Goal: Task Accomplishment & Management: Manage account settings

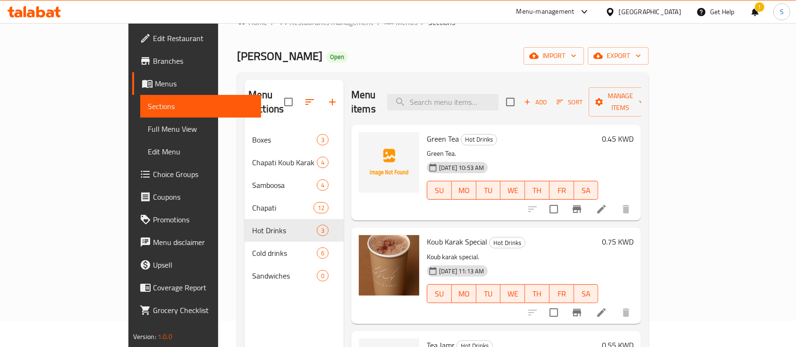
scroll to position [26, 0]
click at [237, 60] on span "Koub Karak" at bounding box center [279, 55] width 85 height 21
copy span "Koub Karak"
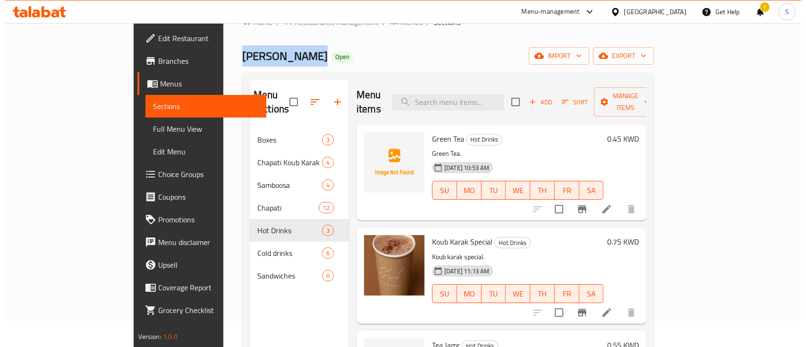
scroll to position [0, 0]
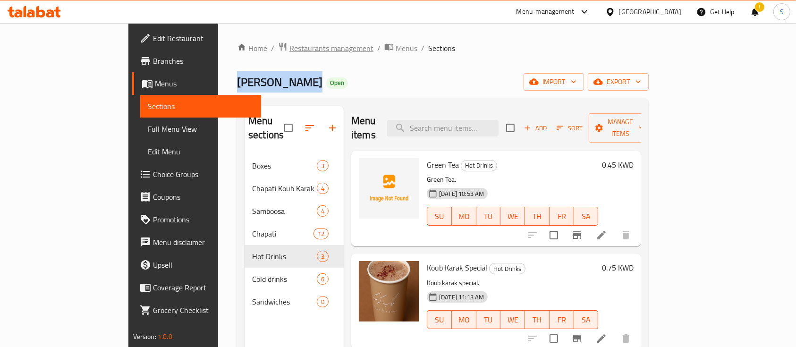
click at [289, 46] on span "Restaurants management" at bounding box center [331, 47] width 84 height 11
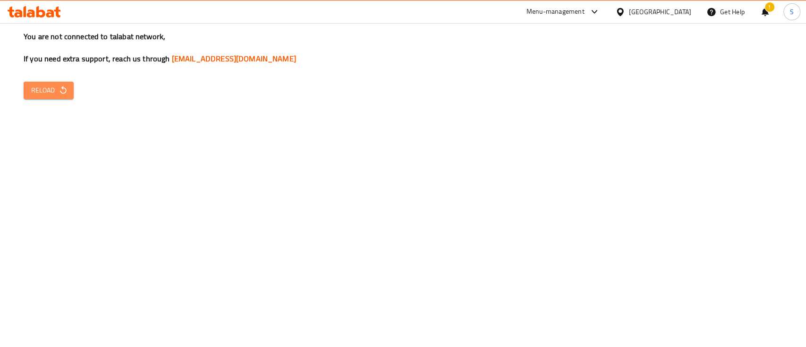
click at [45, 91] on span "Reload" at bounding box center [48, 91] width 35 height 12
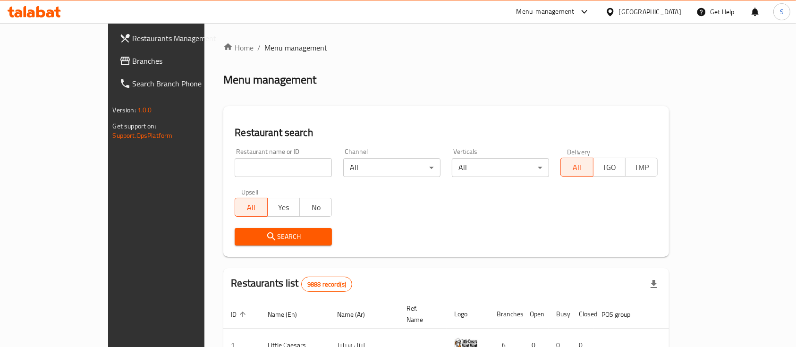
click at [235, 172] on input "search" at bounding box center [283, 167] width 97 height 19
click at [235, 169] on input "search" at bounding box center [283, 167] width 97 height 19
type input "Badr Albodor Restaurant"
click at [242, 239] on span "Search" at bounding box center [283, 237] width 82 height 12
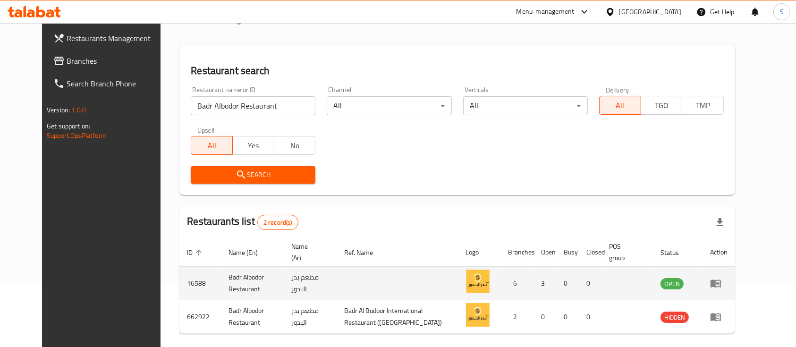
scroll to position [99, 0]
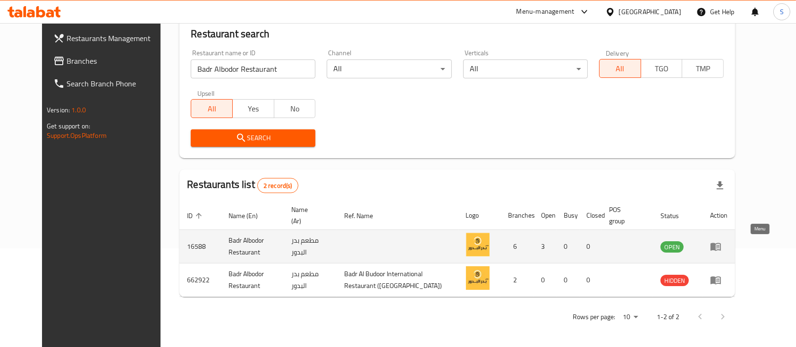
click at [721, 250] on icon "enhanced table" at bounding box center [716, 247] width 10 height 8
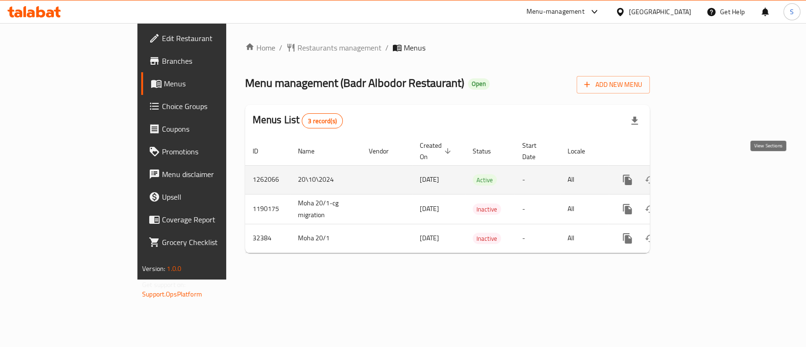
click at [701, 174] on icon "enhanced table" at bounding box center [695, 179] width 11 height 11
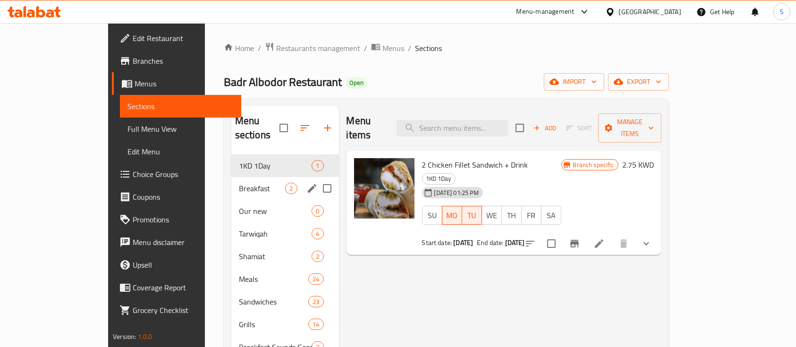
click at [239, 183] on span "Breakfast" at bounding box center [262, 188] width 47 height 11
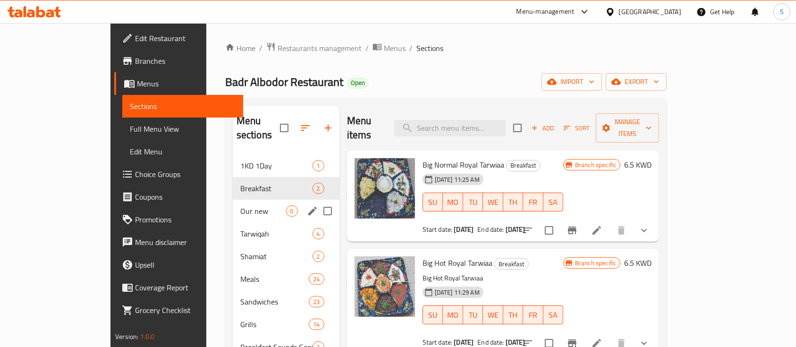
click at [233, 200] on div "Our new 0" at bounding box center [286, 211] width 107 height 23
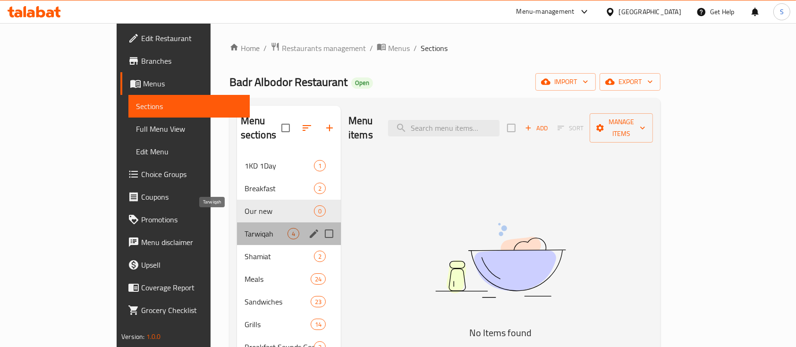
click at [245, 228] on span "Tarwiqah" at bounding box center [266, 233] width 43 height 11
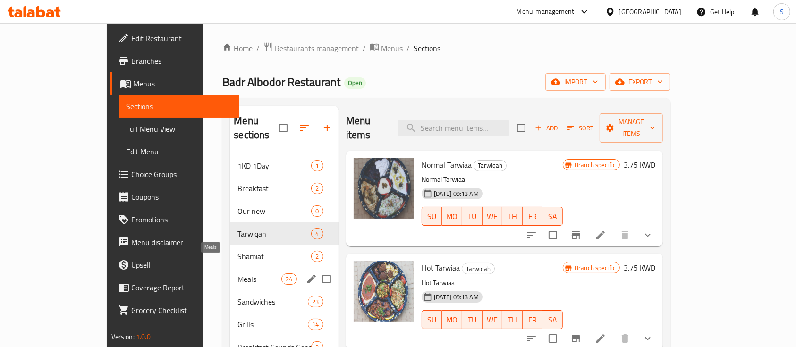
click at [237, 273] on span "Meals" at bounding box center [259, 278] width 44 height 11
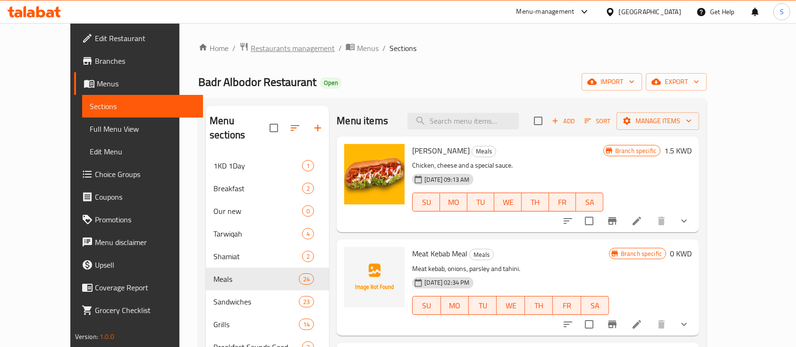
click at [251, 42] on span "Restaurants management" at bounding box center [293, 47] width 84 height 11
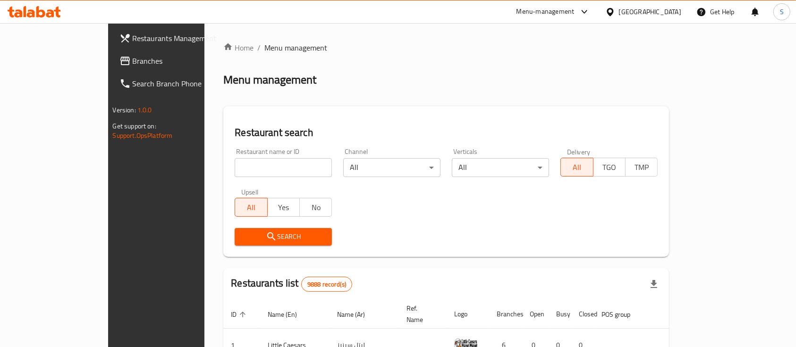
click at [235, 173] on input "search" at bounding box center [283, 167] width 97 height 19
click button "Search" at bounding box center [283, 236] width 97 height 17
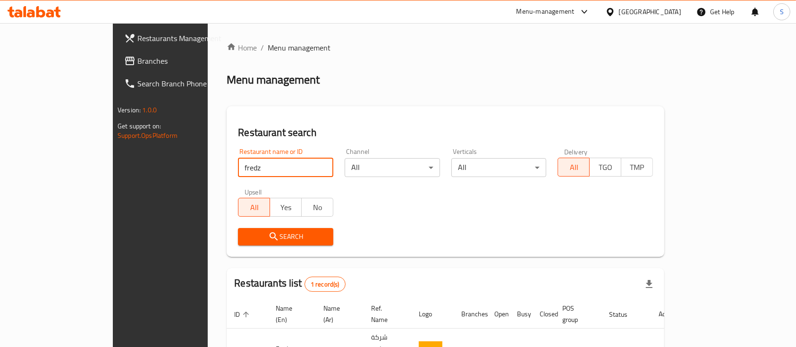
scroll to position [55, 0]
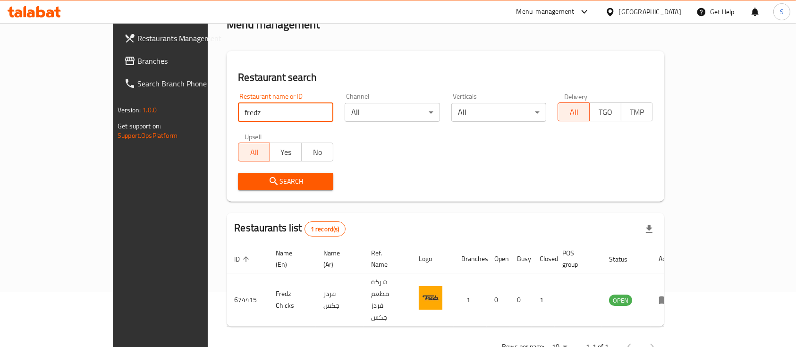
click at [240, 111] on input "fredz" at bounding box center [285, 112] width 95 height 19
click button "Search" at bounding box center [285, 181] width 95 height 17
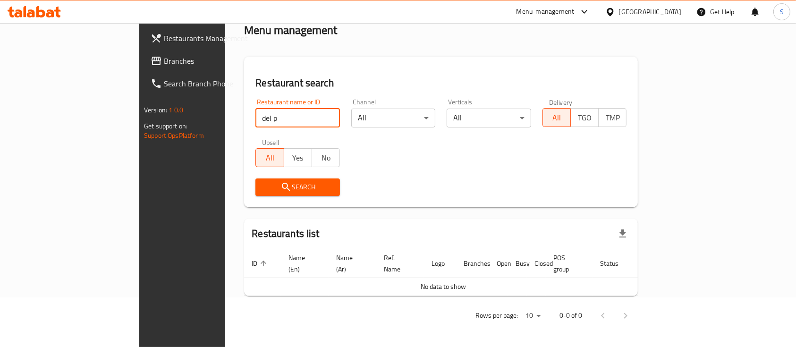
scroll to position [38, 0]
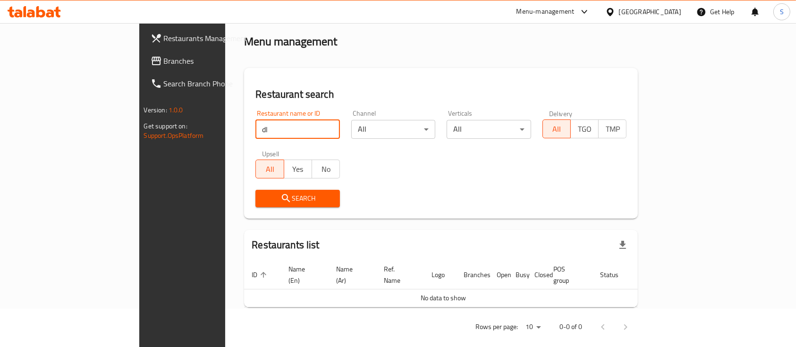
type input "d"
paste input "[PERSON_NAME]"
type input "[PERSON_NAME]"
click button "Search" at bounding box center [297, 198] width 85 height 17
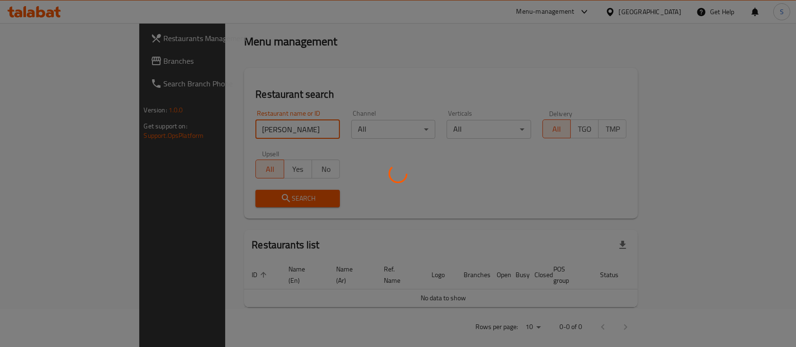
scroll to position [55, 0]
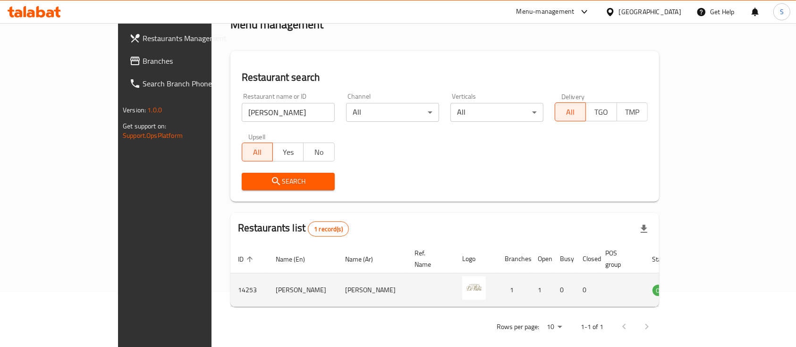
click at [268, 281] on td "[PERSON_NAME]" at bounding box center [302, 290] width 69 height 34
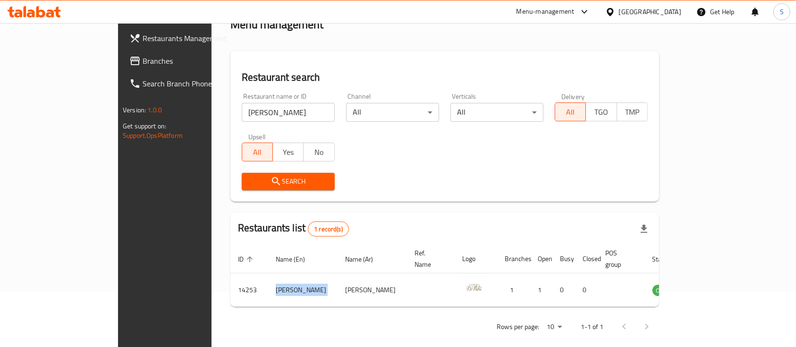
copy td "[PERSON_NAME]"
